Goal: Task Accomplishment & Management: Use online tool/utility

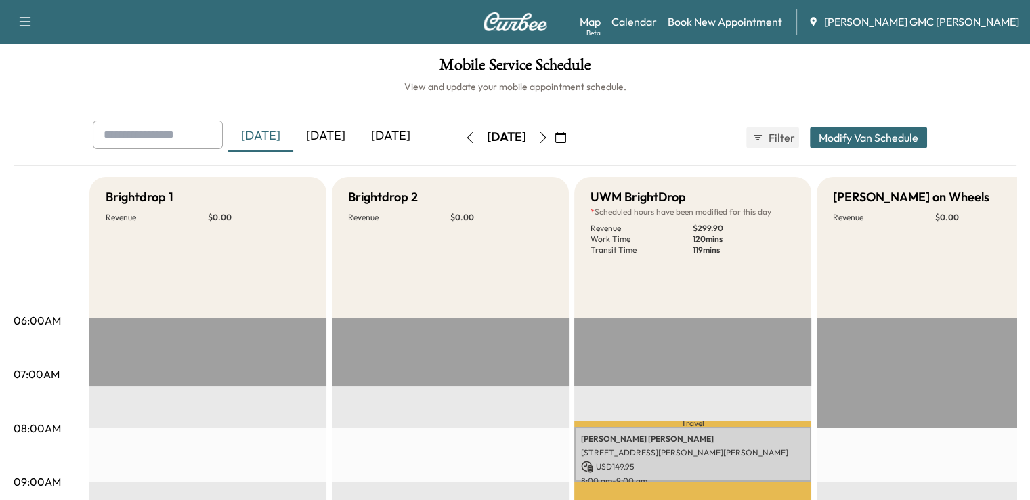
click at [293, 131] on div "[DATE]" at bounding box center [325, 136] width 65 height 31
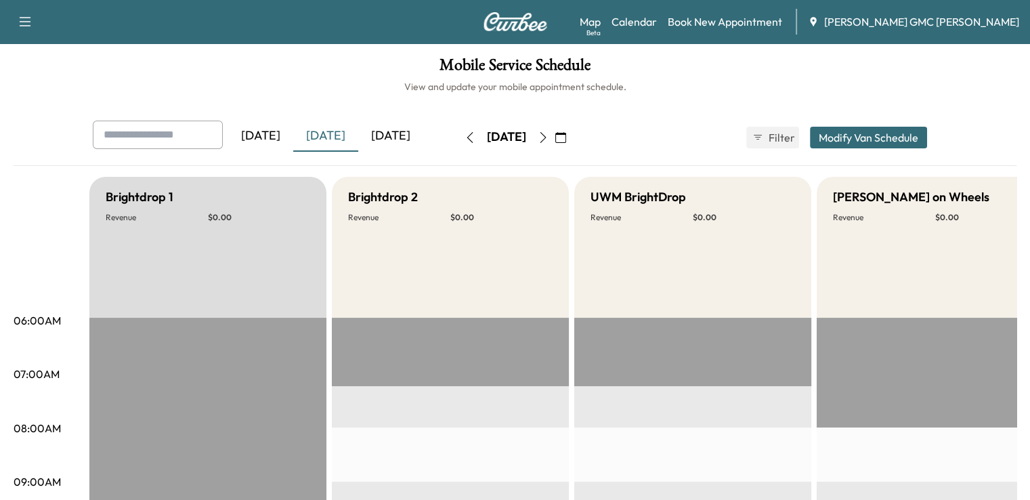
click at [546, 134] on icon "button" at bounding box center [543, 137] width 6 height 11
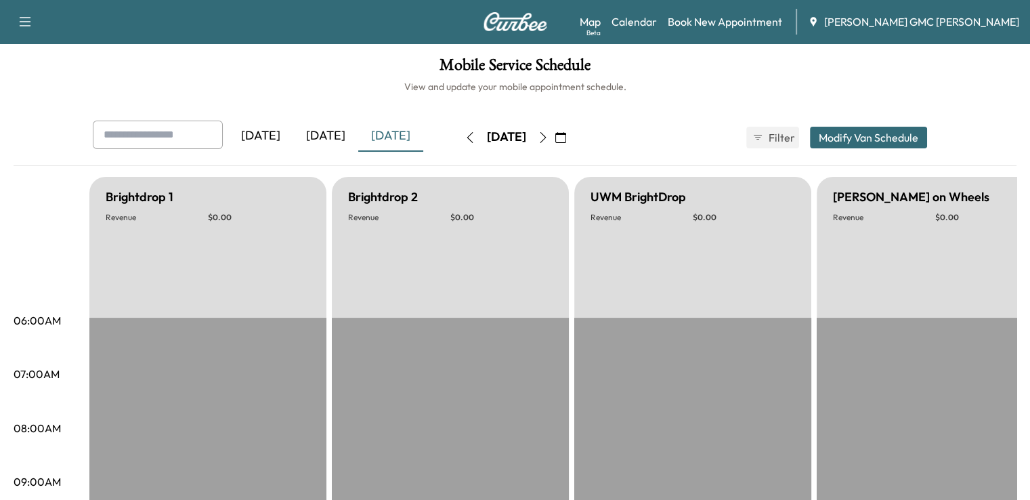
click at [549, 134] on icon "button" at bounding box center [543, 137] width 11 height 11
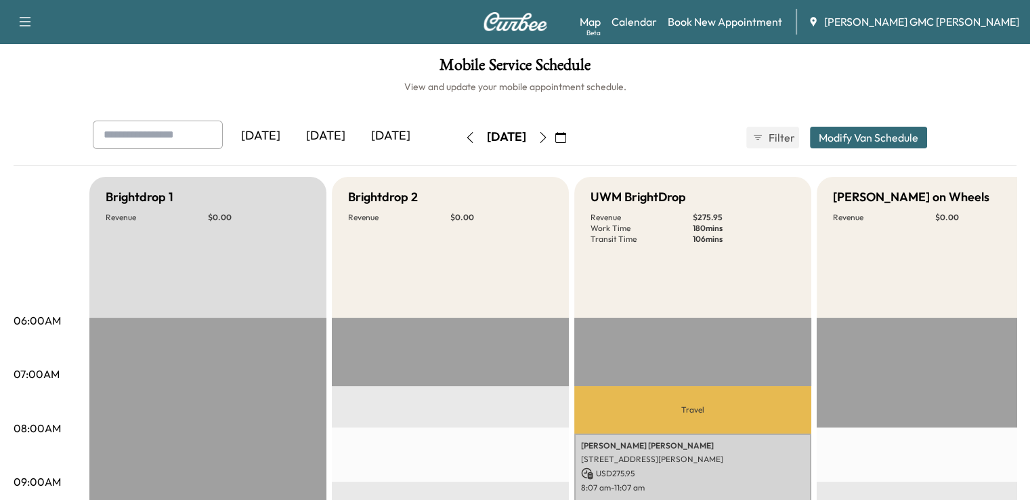
drag, startPoint x: 1029, startPoint y: 137, endPoint x: 1036, endPoint y: 151, distance: 15.5
click at [1030, 151] on html "Support Log Out Map Beta Calendar Book New Appointment [PERSON_NAME] GMC [PERSO…" at bounding box center [515, 250] width 1030 height 500
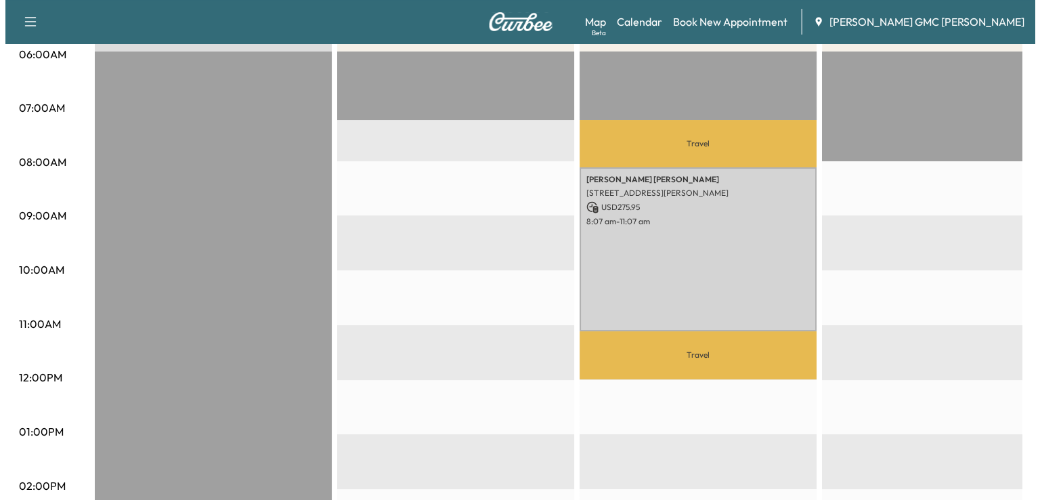
scroll to position [263, 0]
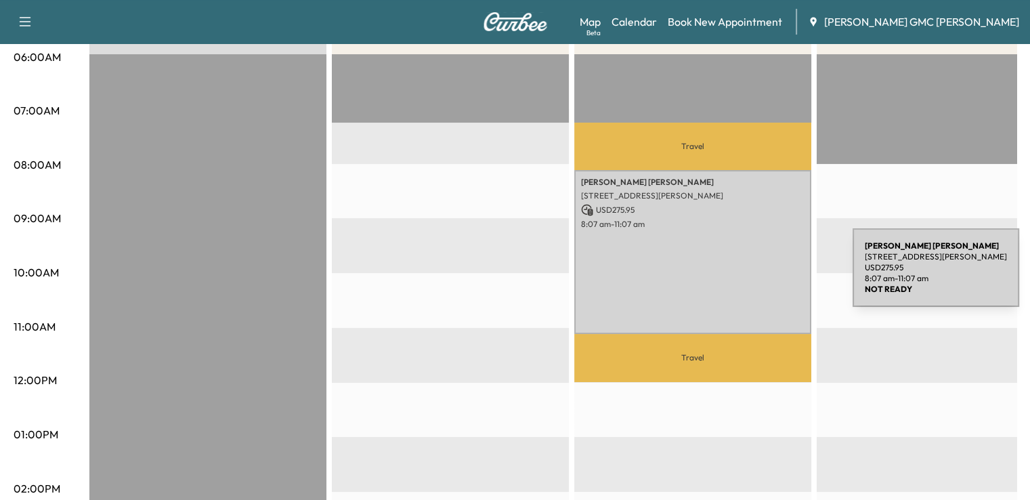
click at [751, 276] on div "[PERSON_NAME] [STREET_ADDRESS][PERSON_NAME] USD 275.95 8:07 am - 11:07 am" at bounding box center [692, 252] width 237 height 164
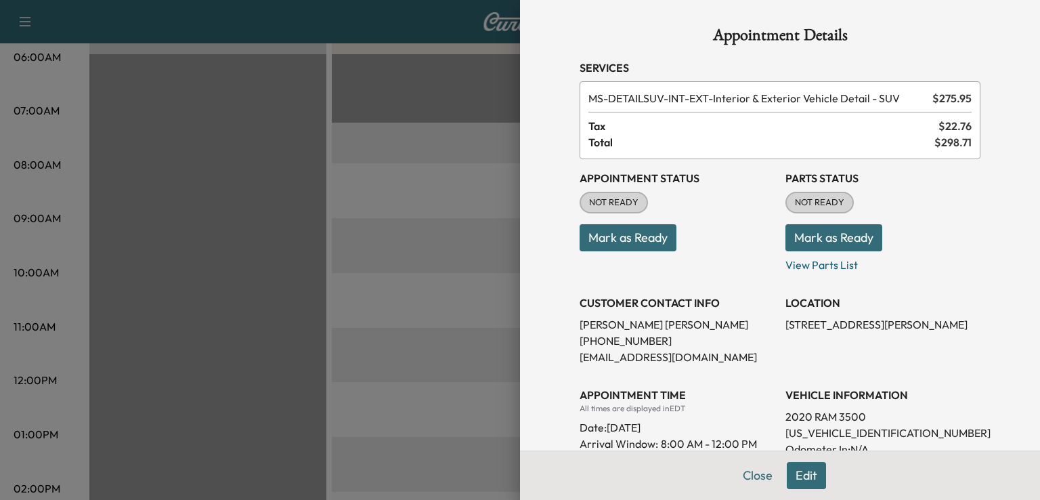
click at [446, 301] on div at bounding box center [520, 250] width 1040 height 500
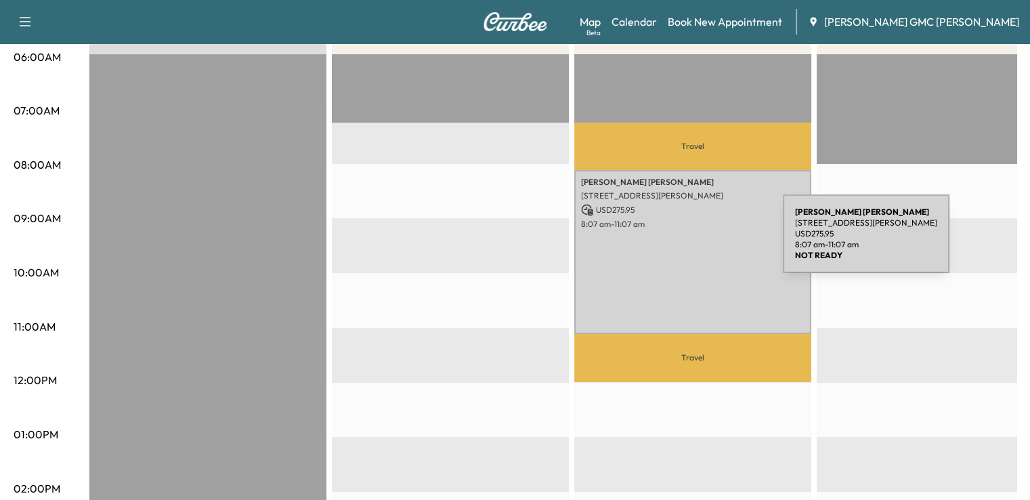
click at [681, 242] on div "[PERSON_NAME] [STREET_ADDRESS][PERSON_NAME] USD 275.95 8:07 am - 11:07 am" at bounding box center [692, 252] width 237 height 164
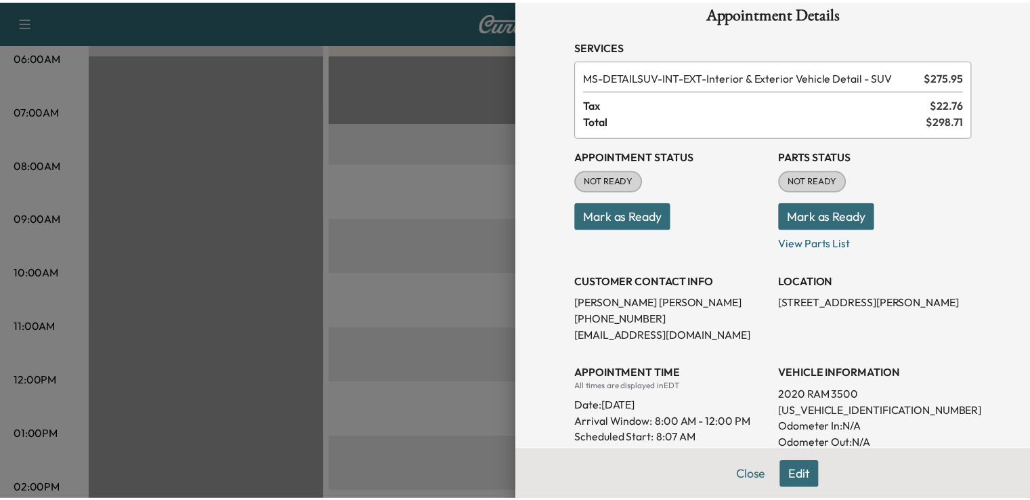
scroll to position [0, 0]
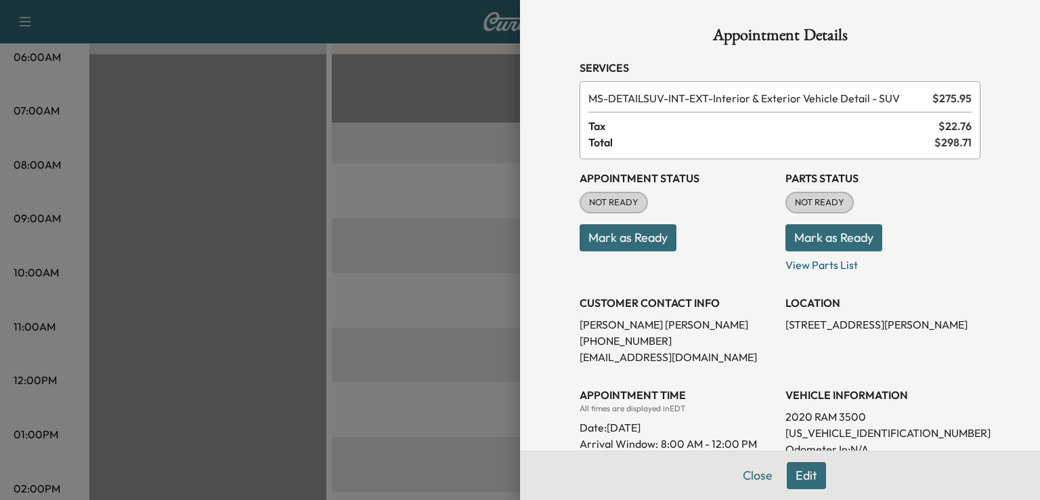
click at [809, 415] on p "2020 RAM 3500" at bounding box center [883, 416] width 195 height 16
click at [880, 405] on div "VEHICLE INFORMATION 2020 RAM 3500 [US_VEHICLE_IDENTIFICATION_NUMBER] Odometer I…" at bounding box center [883, 438] width 195 height 125
click at [377, 447] on div at bounding box center [520, 250] width 1040 height 500
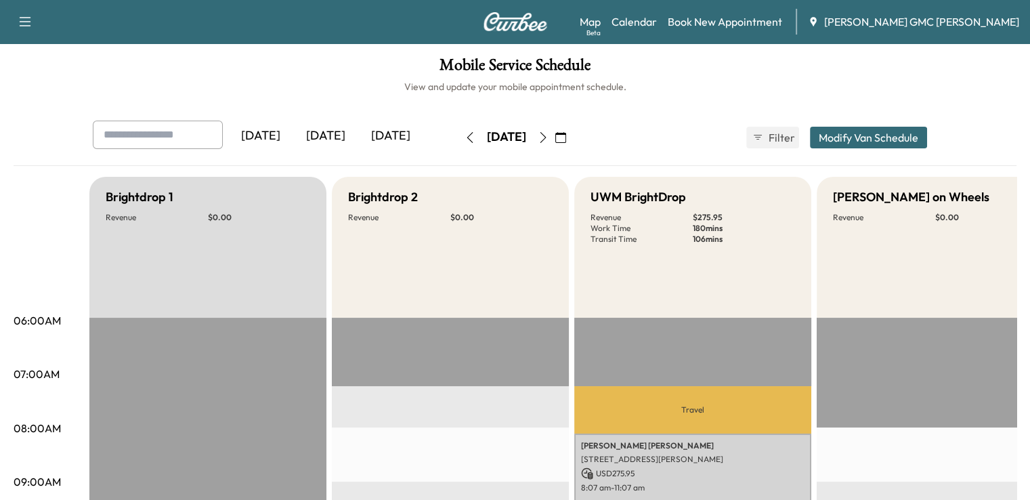
click at [546, 139] on icon "button" at bounding box center [543, 137] width 6 height 11
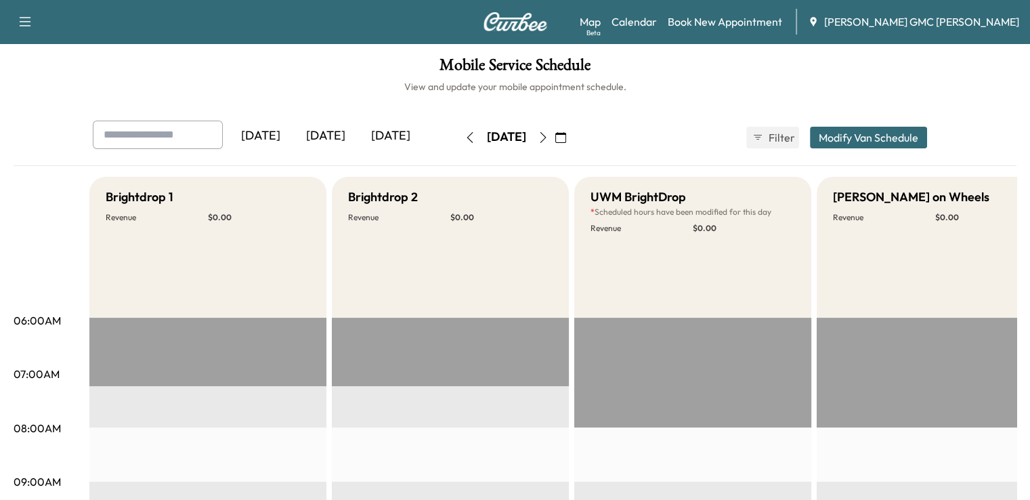
click at [549, 132] on icon "button" at bounding box center [543, 137] width 11 height 11
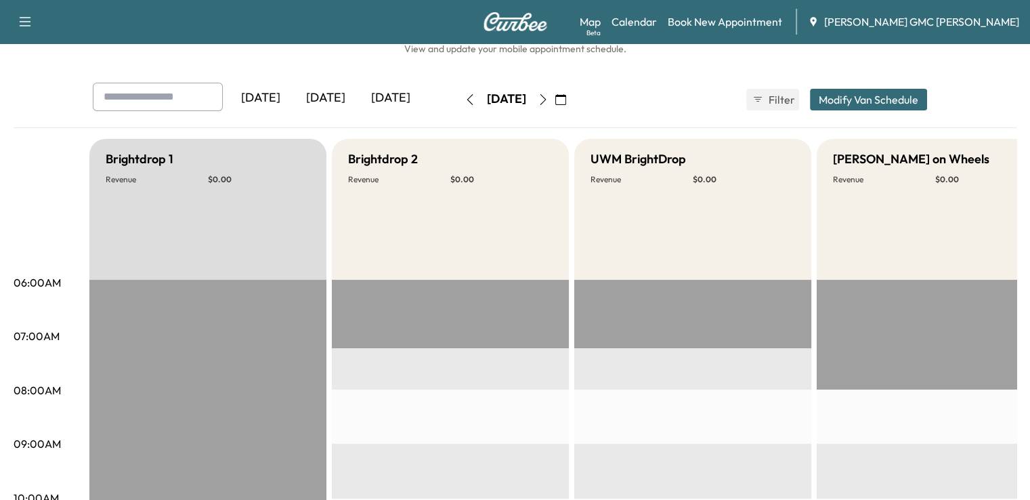
scroll to position [34, 0]
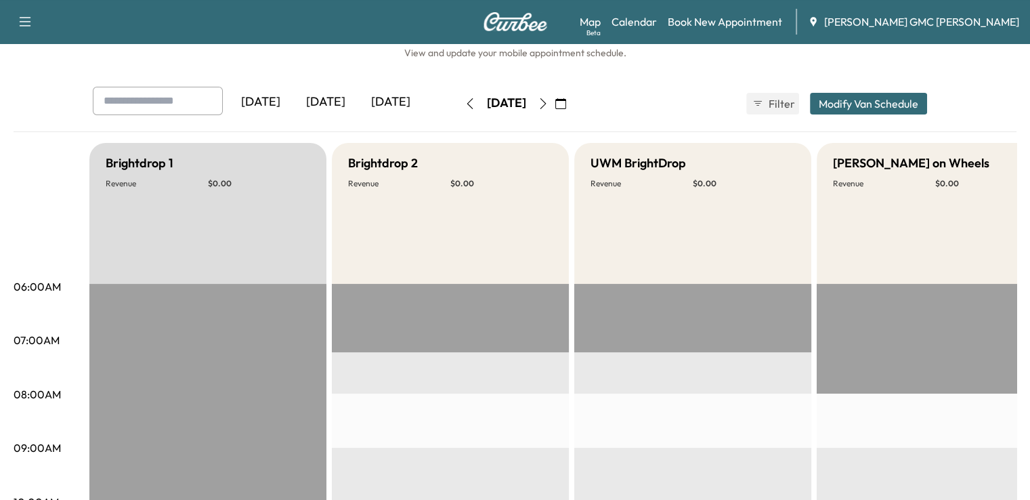
click at [465, 105] on icon "button" at bounding box center [470, 103] width 11 height 11
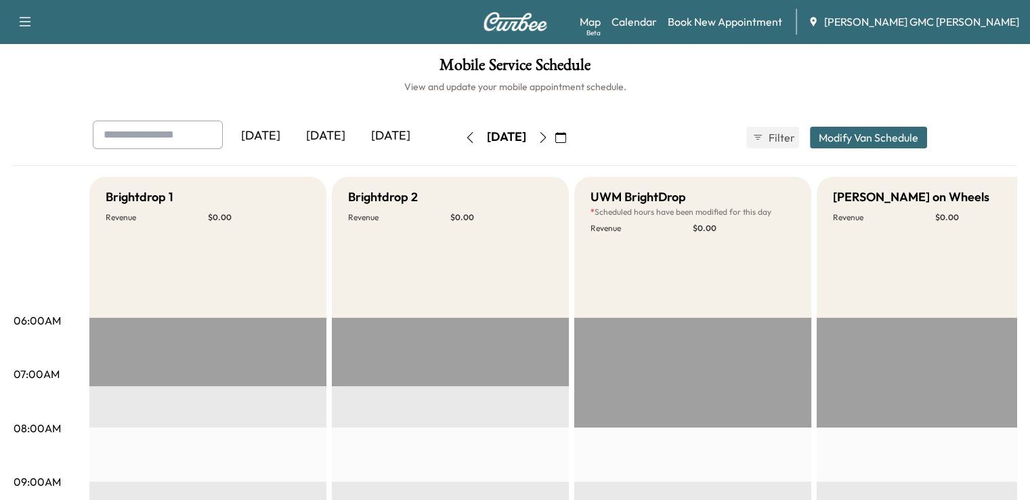
click at [465, 137] on icon "button" at bounding box center [470, 137] width 11 height 11
